Goal: Task Accomplishment & Management: Use online tool/utility

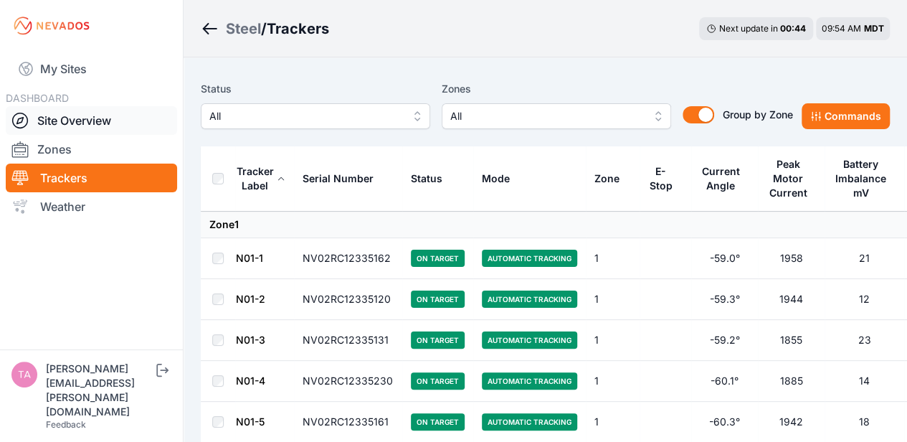
click at [82, 115] on link "Site Overview" at bounding box center [91, 120] width 171 height 29
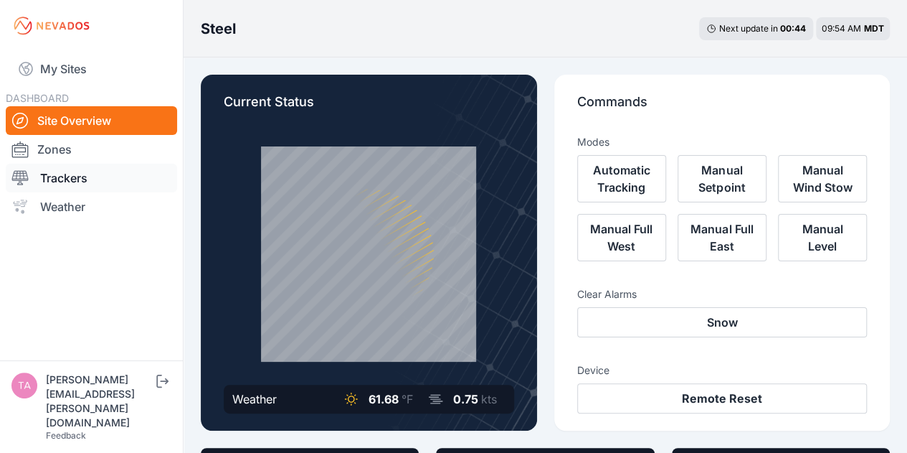
click at [79, 175] on link "Trackers" at bounding box center [91, 178] width 171 height 29
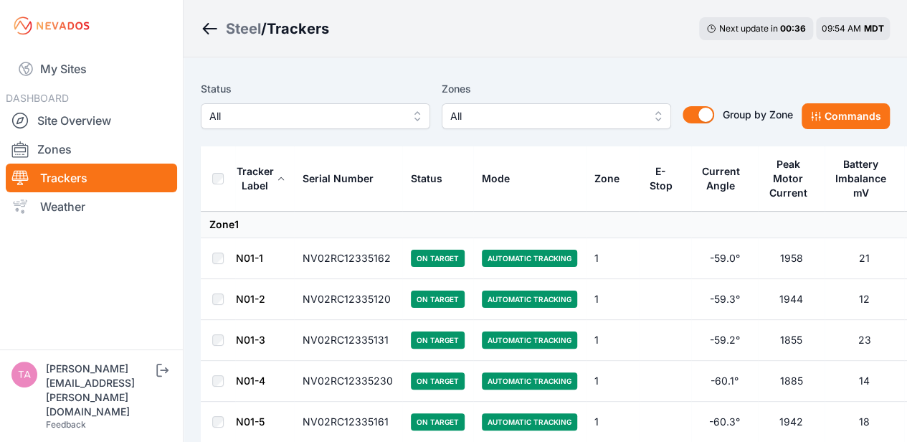
click at [530, 121] on span "All" at bounding box center [546, 116] width 192 height 17
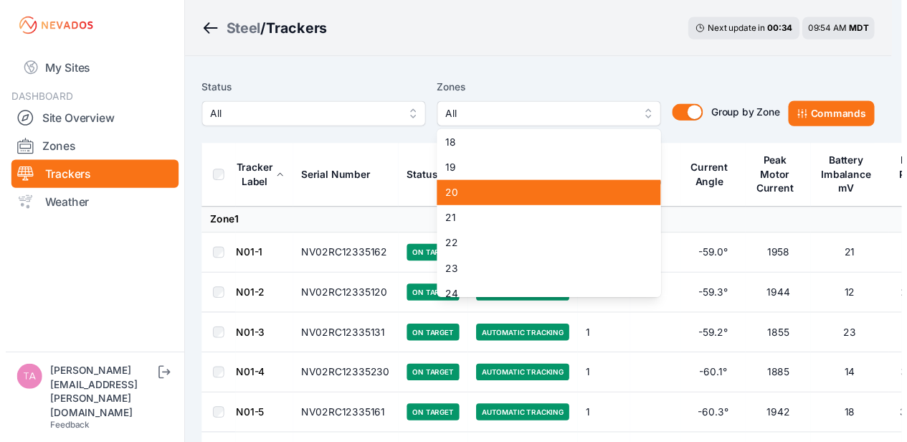
scroll to position [440, 0]
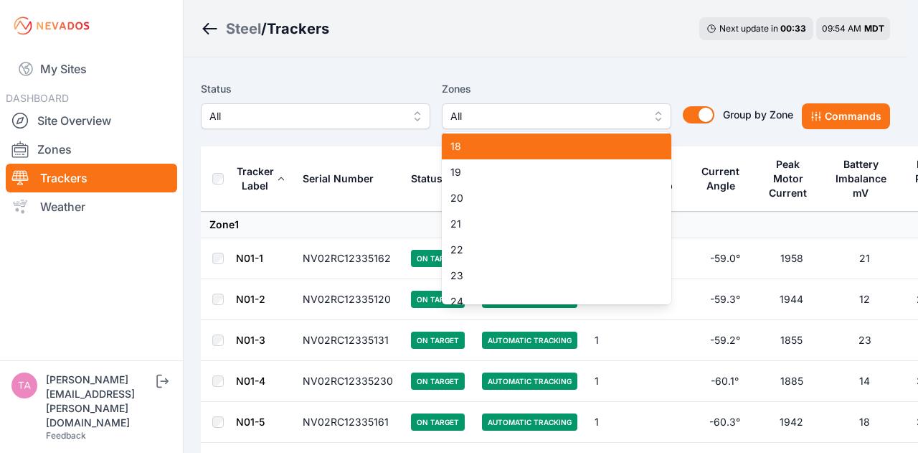
click at [504, 150] on span "18" at bounding box center [547, 146] width 195 height 14
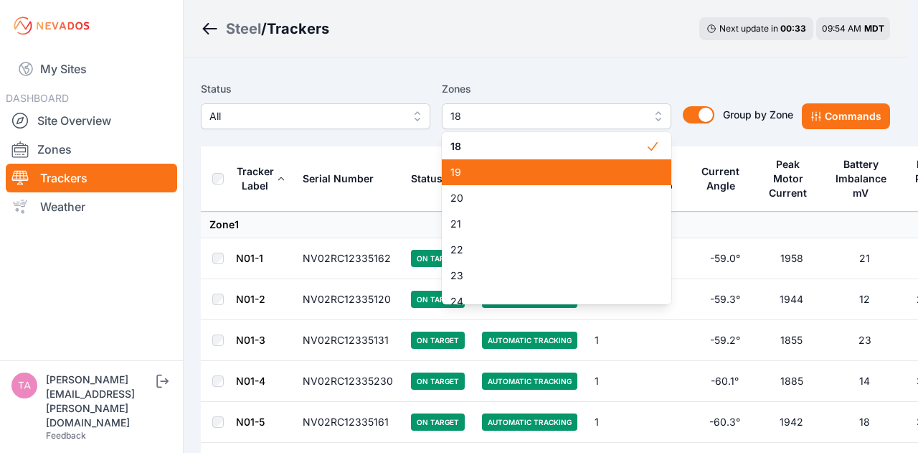
click at [496, 180] on div "19" at bounding box center [557, 172] width 230 height 26
click at [486, 207] on div "20" at bounding box center [557, 198] width 230 height 26
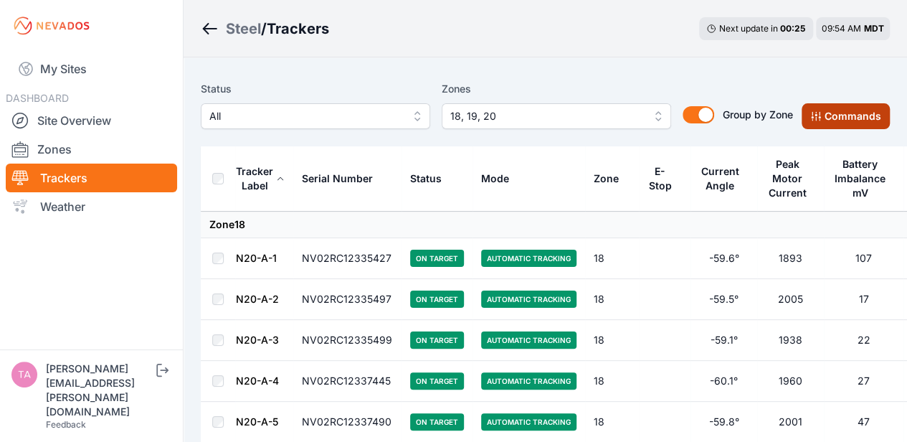
click at [821, 116] on icon at bounding box center [816, 115] width 11 height 11
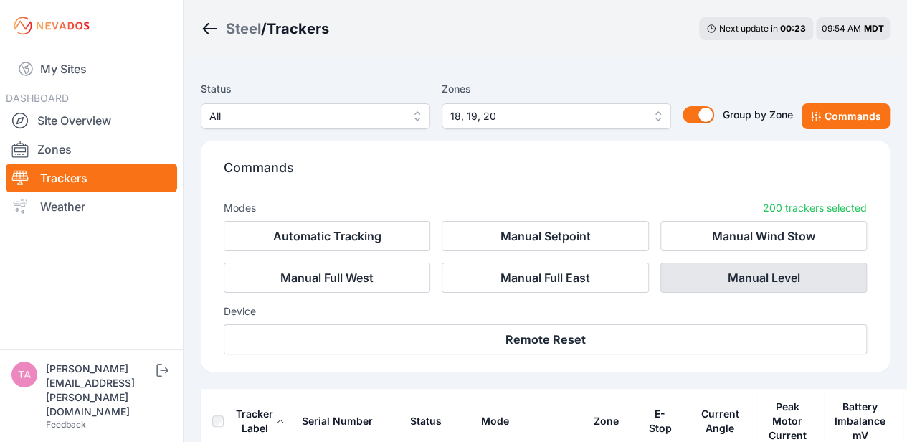
click at [743, 287] on button "Manual Level" at bounding box center [764, 278] width 207 height 30
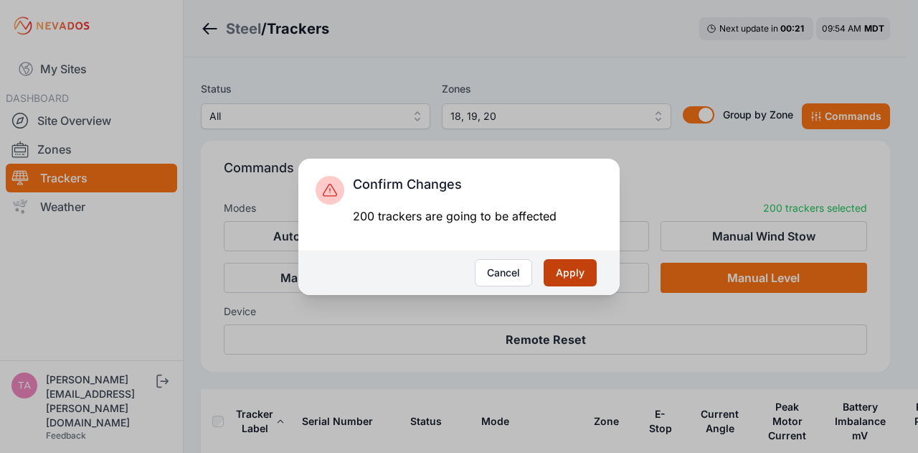
click at [577, 275] on button "Apply" at bounding box center [570, 272] width 53 height 27
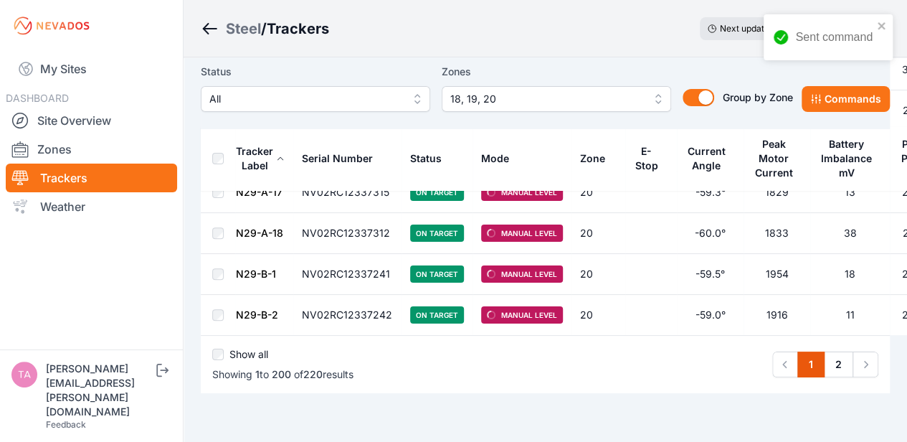
scroll to position [8130, 0]
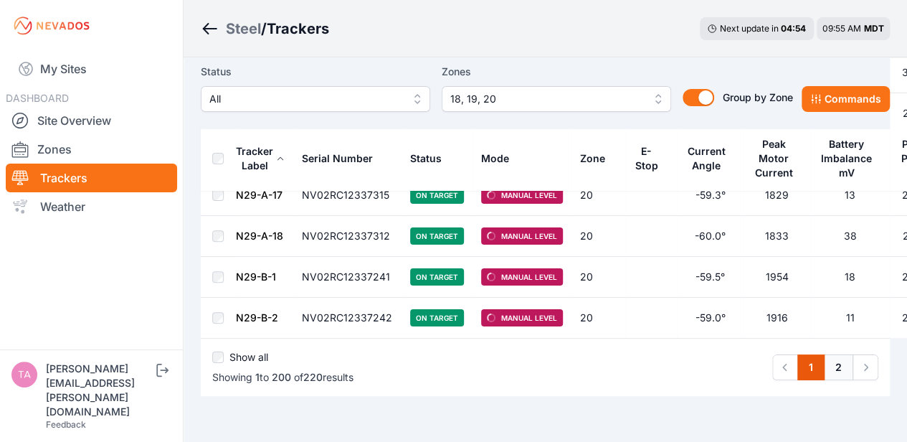
click at [834, 354] on link "2" at bounding box center [838, 367] width 29 height 26
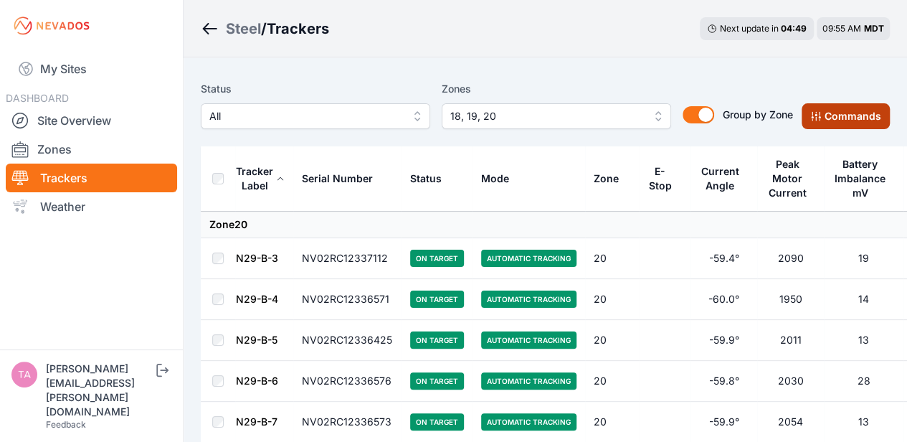
click at [869, 116] on button "Commands" at bounding box center [846, 116] width 88 height 26
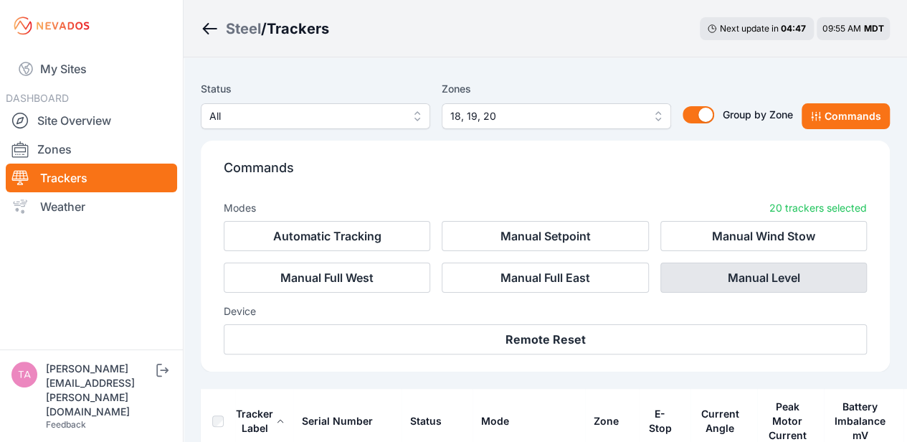
click at [767, 283] on button "Manual Level" at bounding box center [764, 278] width 207 height 30
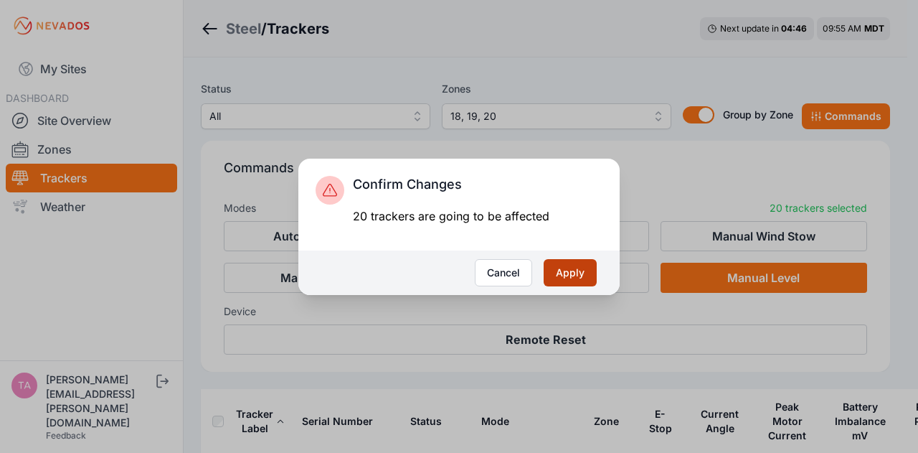
click at [586, 262] on button "Apply" at bounding box center [570, 272] width 53 height 27
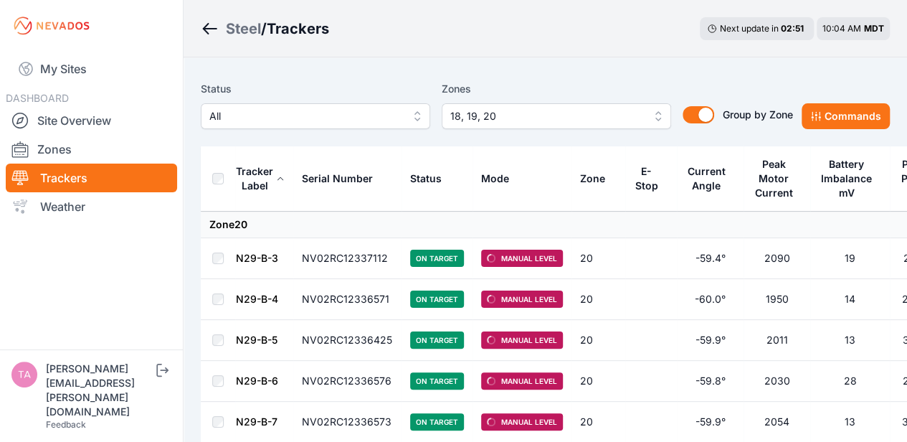
click at [494, 115] on span "18, 19, 20" at bounding box center [546, 116] width 192 height 17
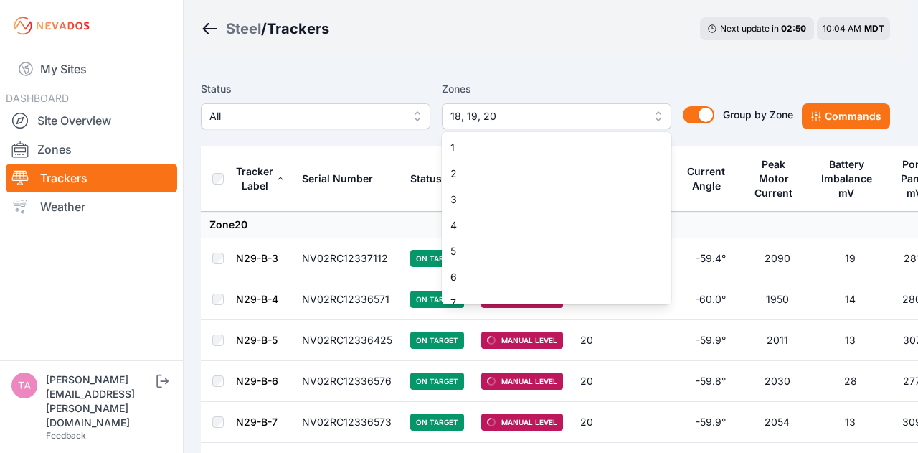
scroll to position [296, 0]
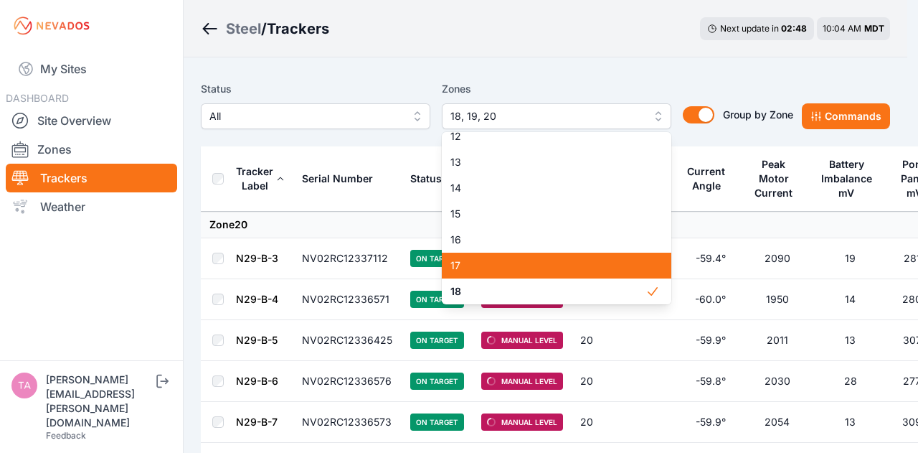
click at [515, 273] on div "17" at bounding box center [557, 265] width 230 height 26
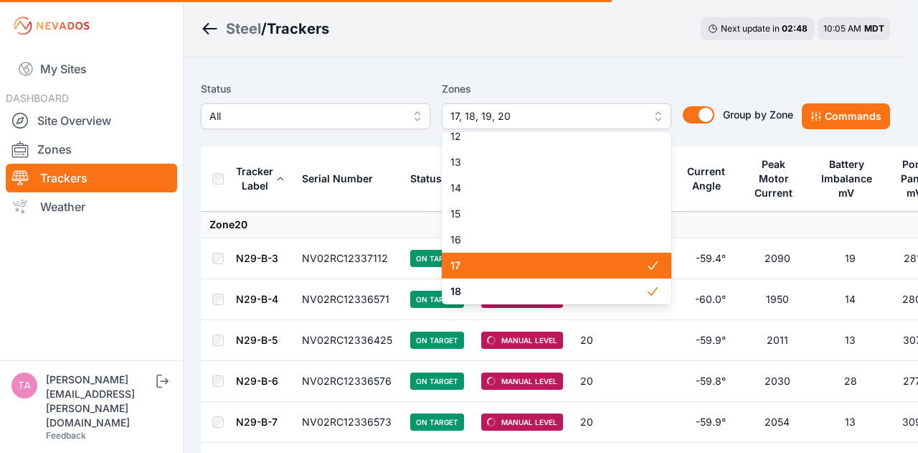
click at [514, 248] on div "16" at bounding box center [557, 240] width 230 height 26
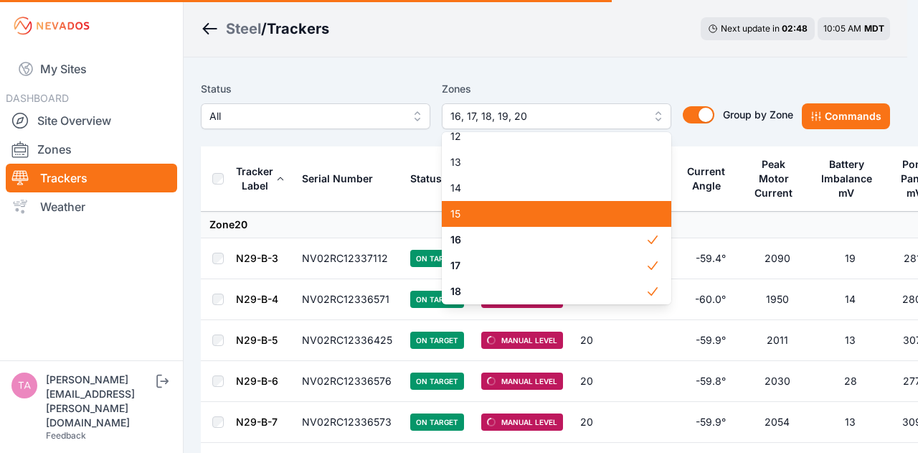
click at [514, 217] on span "15" at bounding box center [547, 214] width 195 height 14
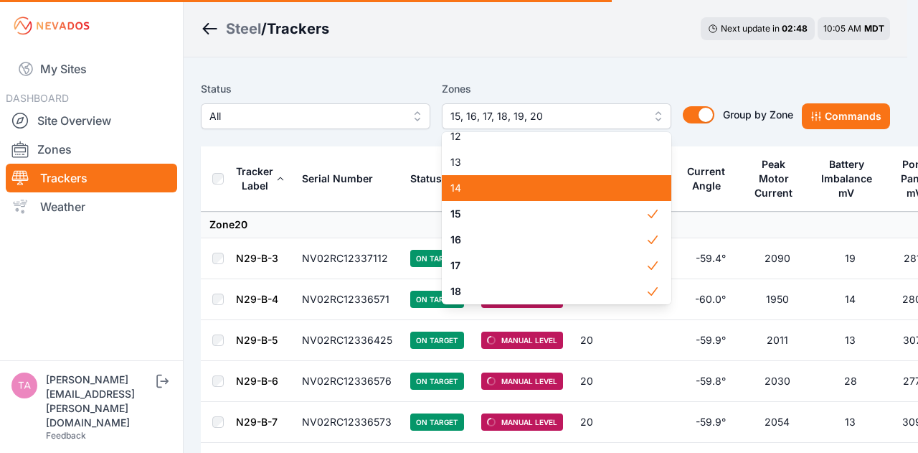
click at [521, 189] on span "14" at bounding box center [547, 188] width 195 height 14
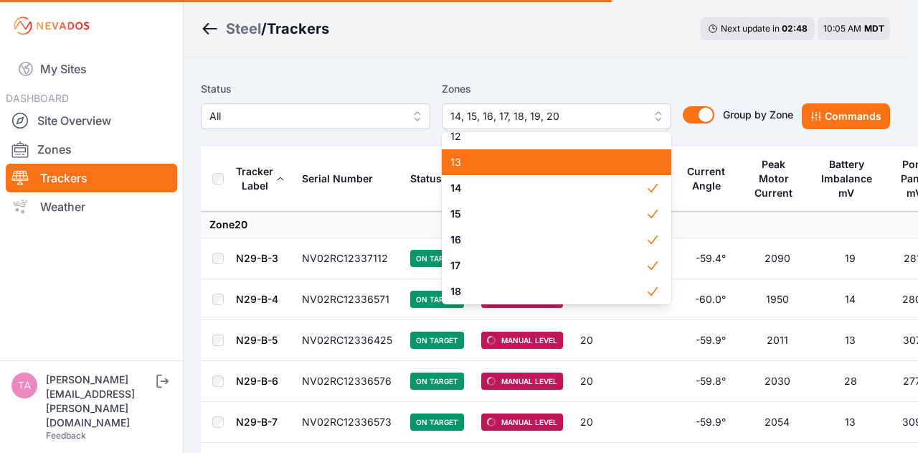
click at [518, 156] on span "13" at bounding box center [547, 162] width 195 height 14
click at [493, 143] on span "12" at bounding box center [547, 136] width 195 height 14
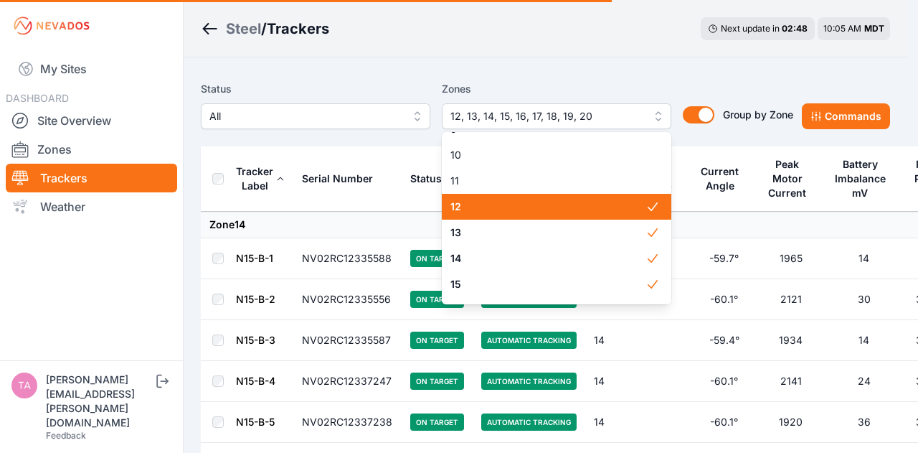
click at [504, 179] on span "11" at bounding box center [547, 181] width 195 height 14
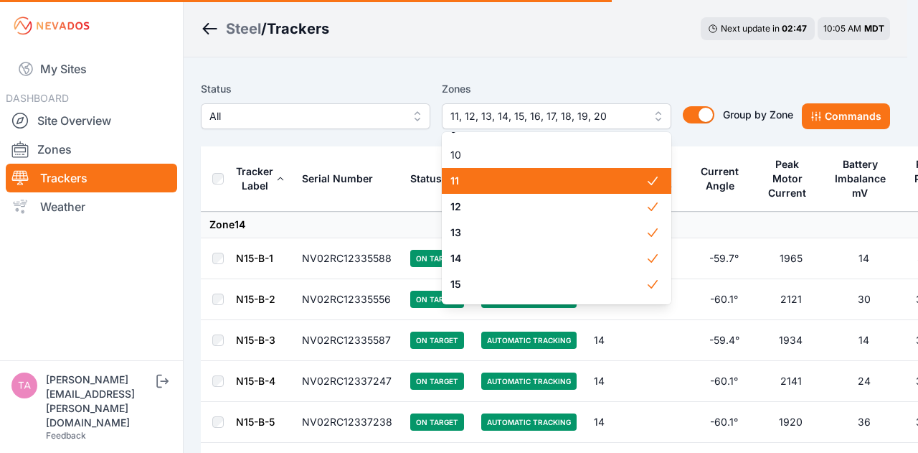
click at [512, 148] on span "10" at bounding box center [547, 155] width 195 height 14
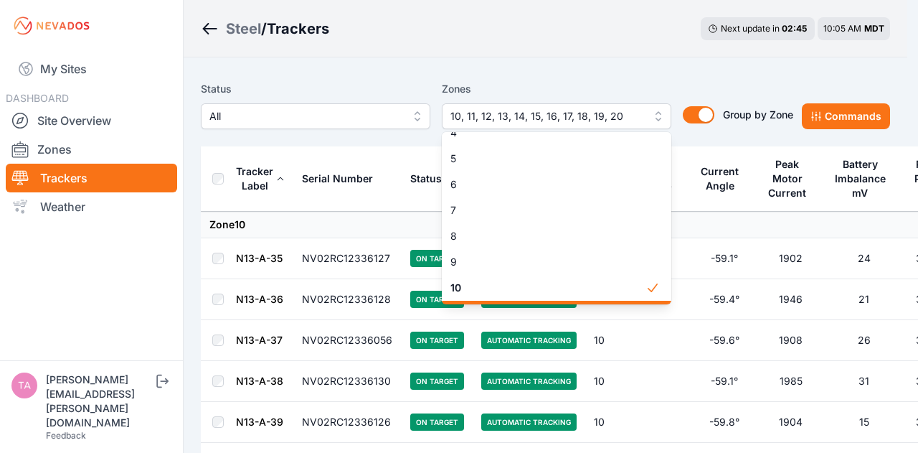
scroll to position [92, 0]
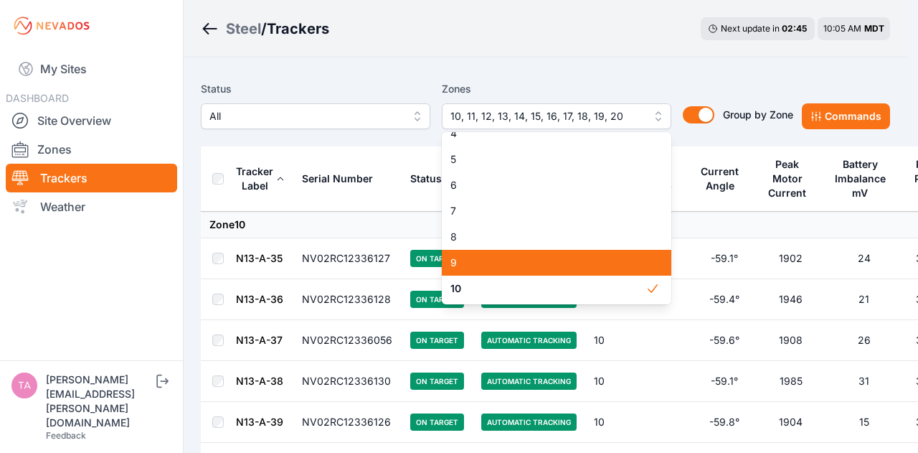
click at [501, 258] on span "9" at bounding box center [547, 262] width 195 height 14
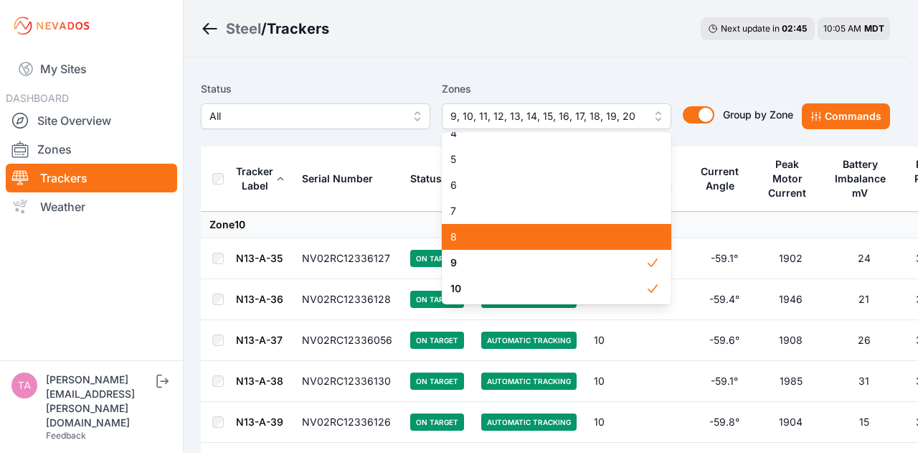
click at [508, 232] on span "8" at bounding box center [547, 237] width 195 height 14
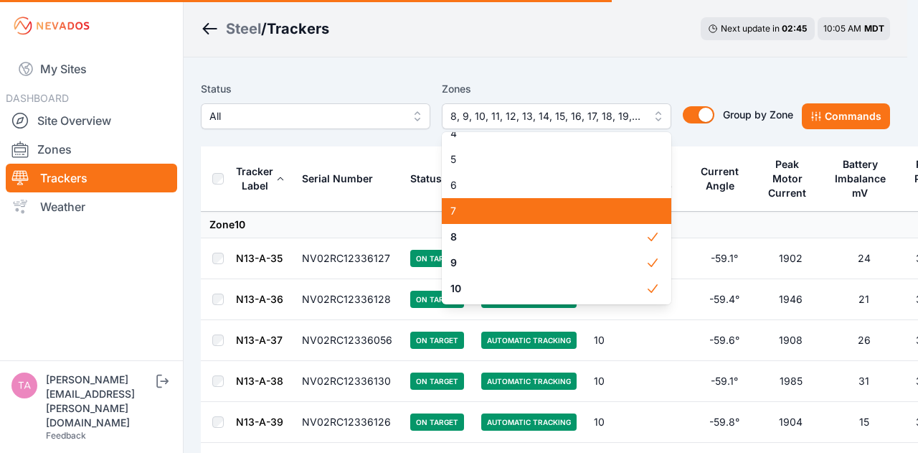
click at [501, 207] on span "7" at bounding box center [547, 211] width 195 height 14
click at [506, 184] on span "6" at bounding box center [547, 185] width 195 height 14
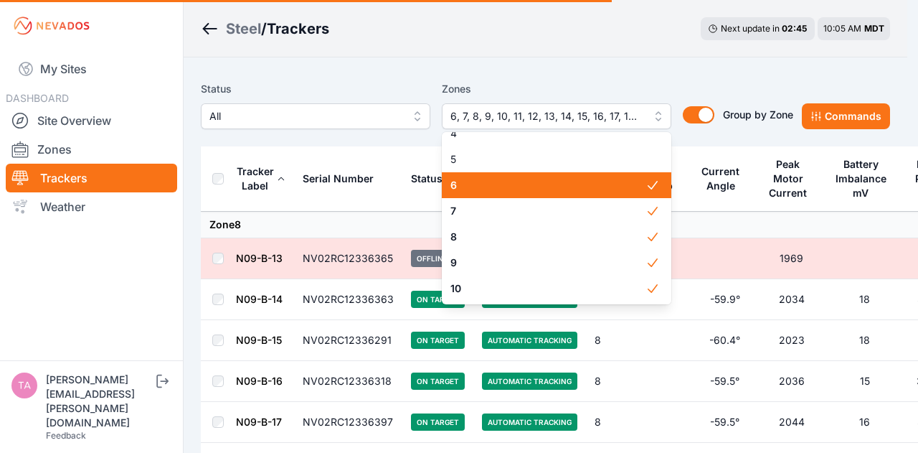
click at [504, 166] on span "5" at bounding box center [547, 159] width 195 height 14
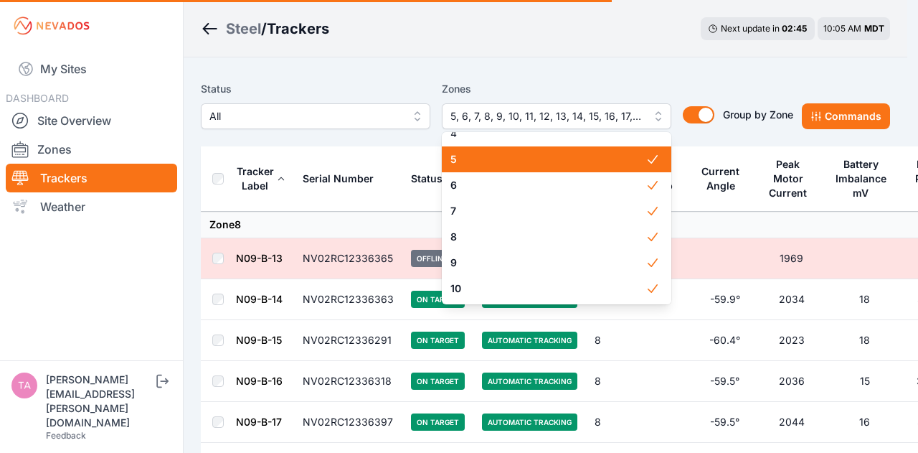
click at [502, 155] on span "5" at bounding box center [547, 159] width 195 height 14
click at [505, 134] on span "4" at bounding box center [547, 133] width 195 height 14
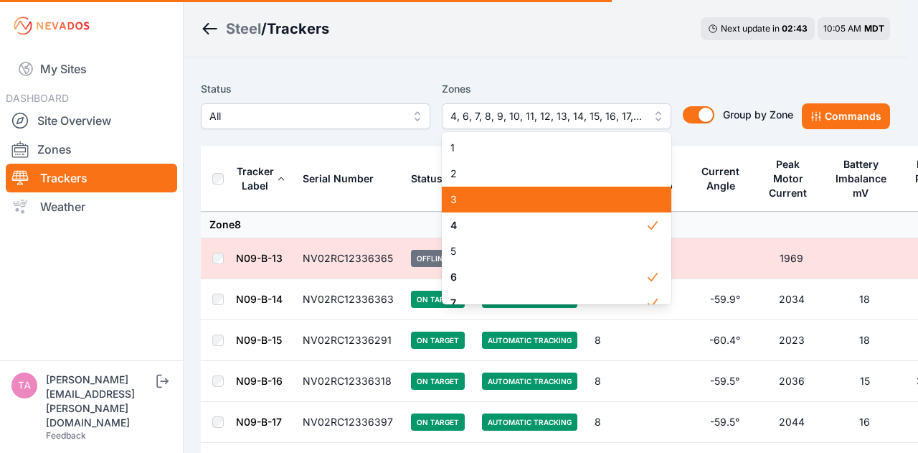
click at [509, 197] on span "3" at bounding box center [547, 199] width 195 height 14
click at [511, 169] on span "2" at bounding box center [547, 173] width 195 height 14
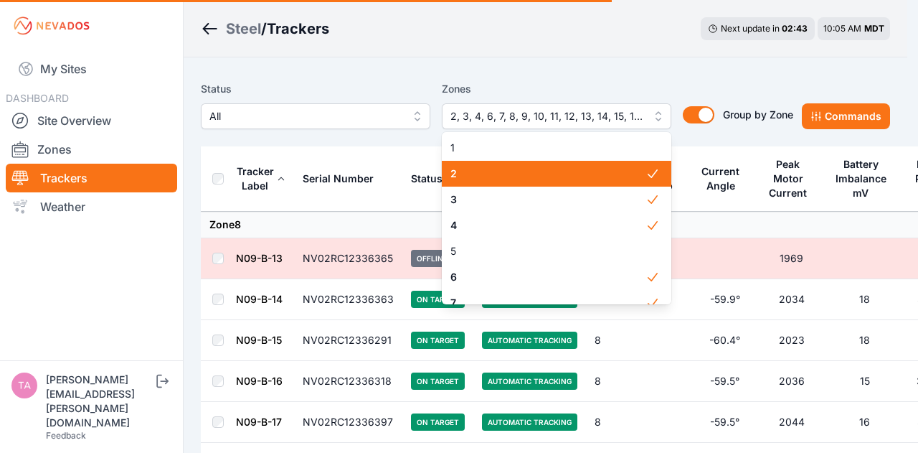
click at [510, 143] on span "1" at bounding box center [547, 148] width 195 height 14
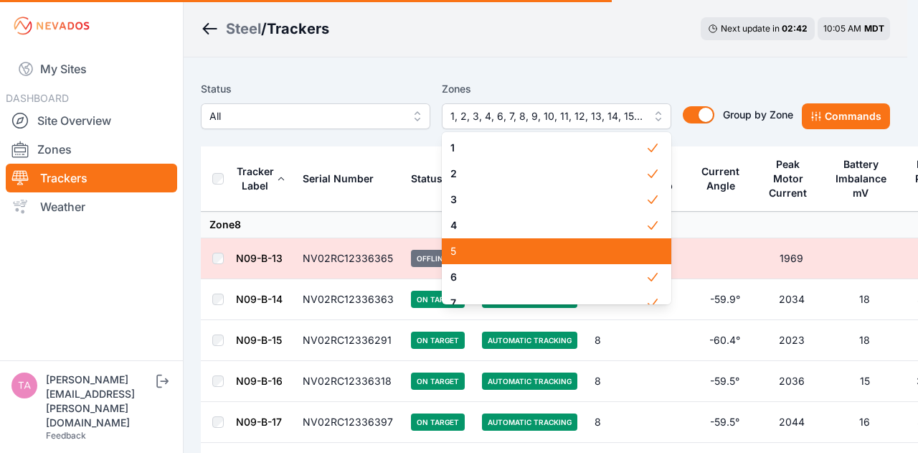
click at [532, 253] on span "5" at bounding box center [547, 251] width 195 height 14
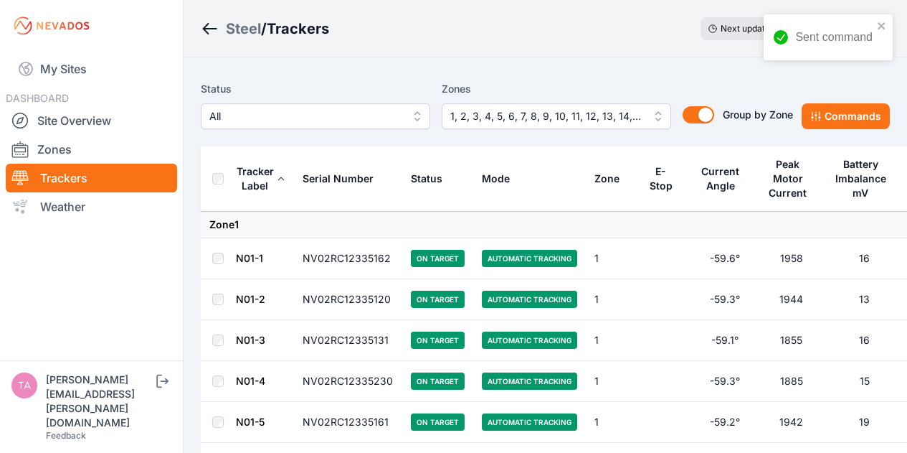
drag, startPoint x: 0, startPoint y: 0, endPoint x: 184, endPoint y: 148, distance: 236.2
click at [68, 118] on link "Site Overview" at bounding box center [91, 120] width 171 height 29
